Goal: Complete application form

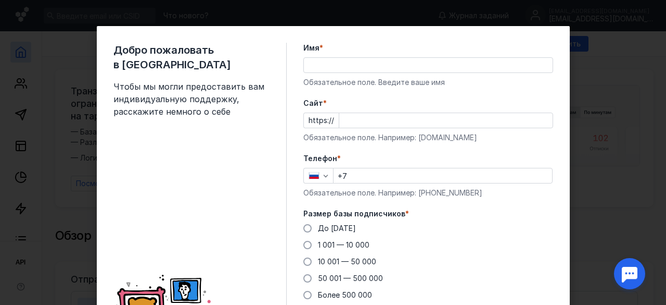
click at [316, 67] on input "Имя *" at bounding box center [428, 65] width 249 height 15
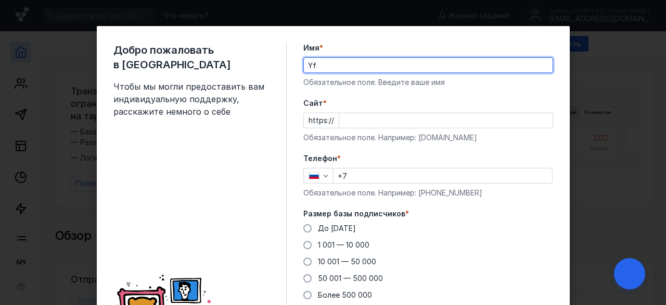
type input "Y"
type input "[PERSON_NAME]"
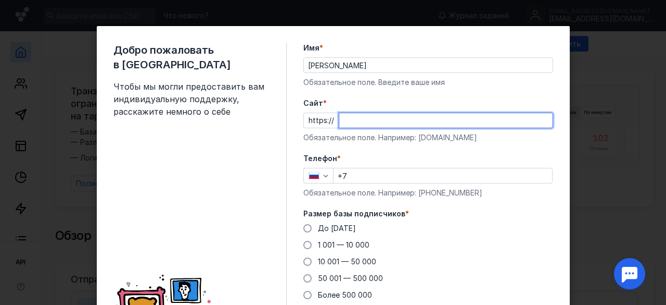
paste input "[URL][DOMAIN_NAME]"
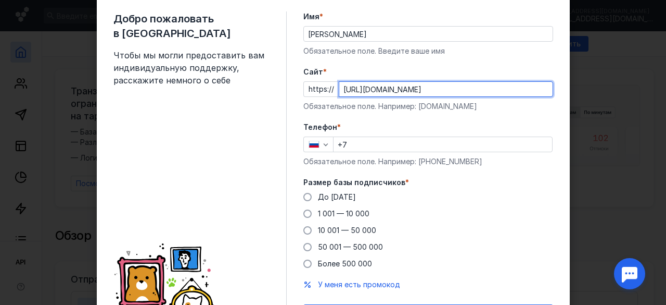
scroll to position [44, 0]
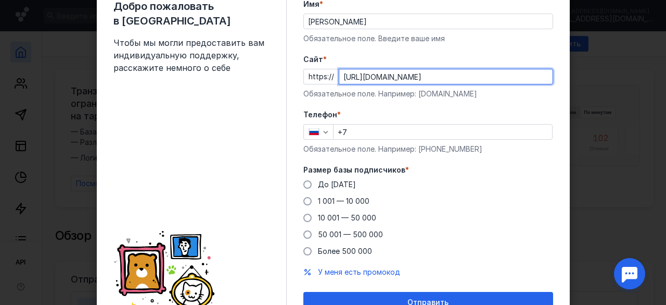
type input "[URL][DOMAIN_NAME]"
click at [370, 132] on input "+7" at bounding box center [443, 131] width 219 height 15
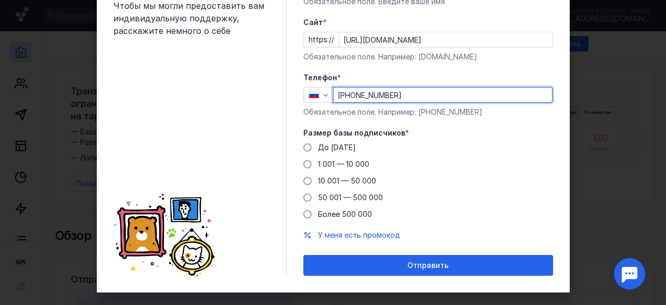
scroll to position [81, 0]
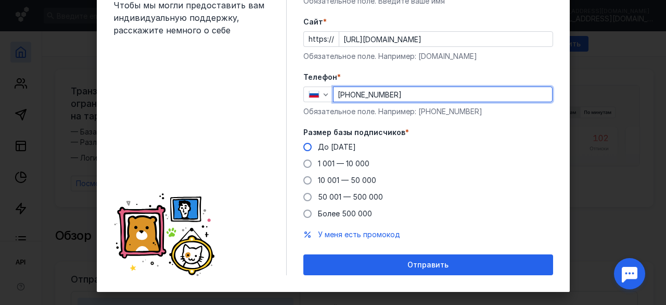
type input "[PHONE_NUMBER]"
click at [303, 145] on span at bounding box center [307, 147] width 8 height 8
click at [0, 0] on input "До [DATE]" at bounding box center [0, 0] width 0 height 0
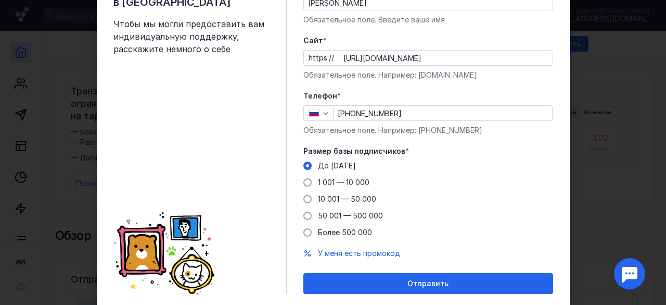
scroll to position [94, 0]
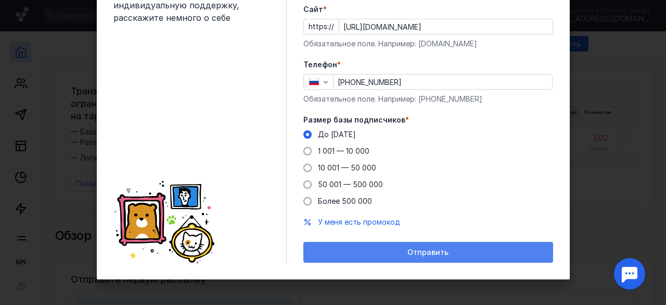
click at [422, 253] on span "Отправить" at bounding box center [428, 252] width 41 height 9
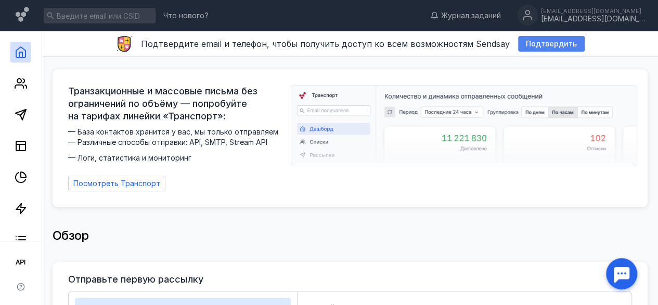
click at [559, 43] on span "Подтвердить" at bounding box center [551, 44] width 51 height 9
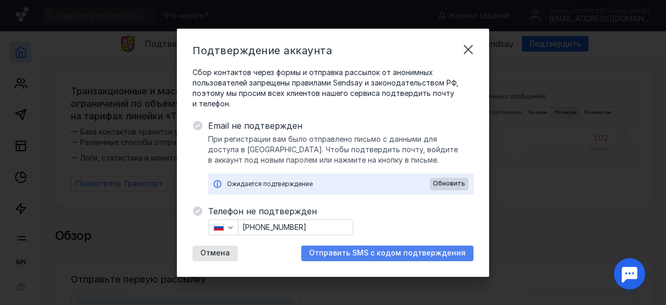
click at [396, 252] on span "Отправить SMS с кодом подтверждения" at bounding box center [387, 252] width 157 height 9
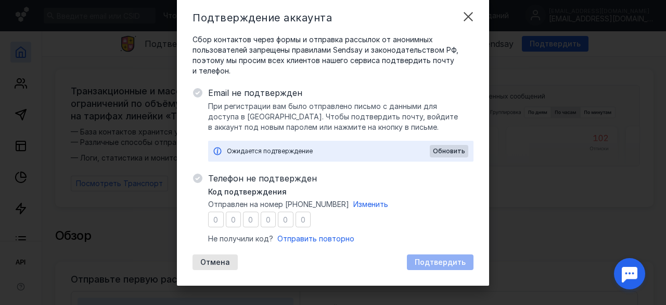
scroll to position [36, 0]
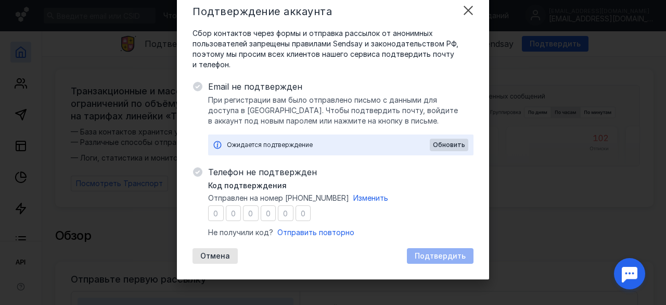
type input "2"
type input "6"
type input "2"
type input "8"
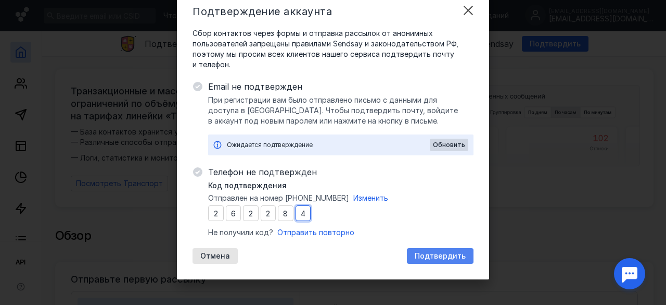
type input "4"
click at [433, 252] on span "Подтвердить" at bounding box center [440, 255] width 51 height 9
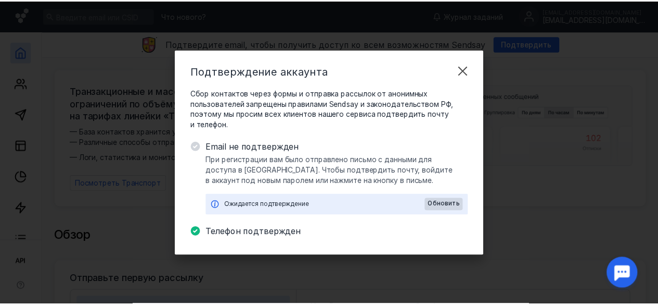
scroll to position [0, 0]
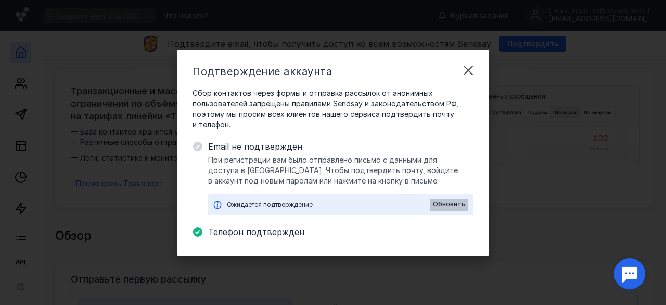
click at [451, 207] on span "Обновить" at bounding box center [449, 203] width 32 height 7
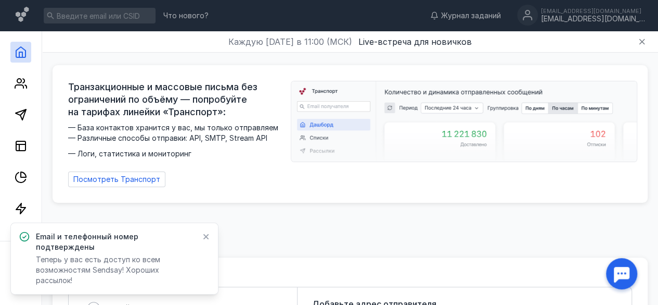
click at [209, 240] on icon at bounding box center [205, 236] width 7 height 8
